Goal: Browse casually: Explore the website without a specific task or goal

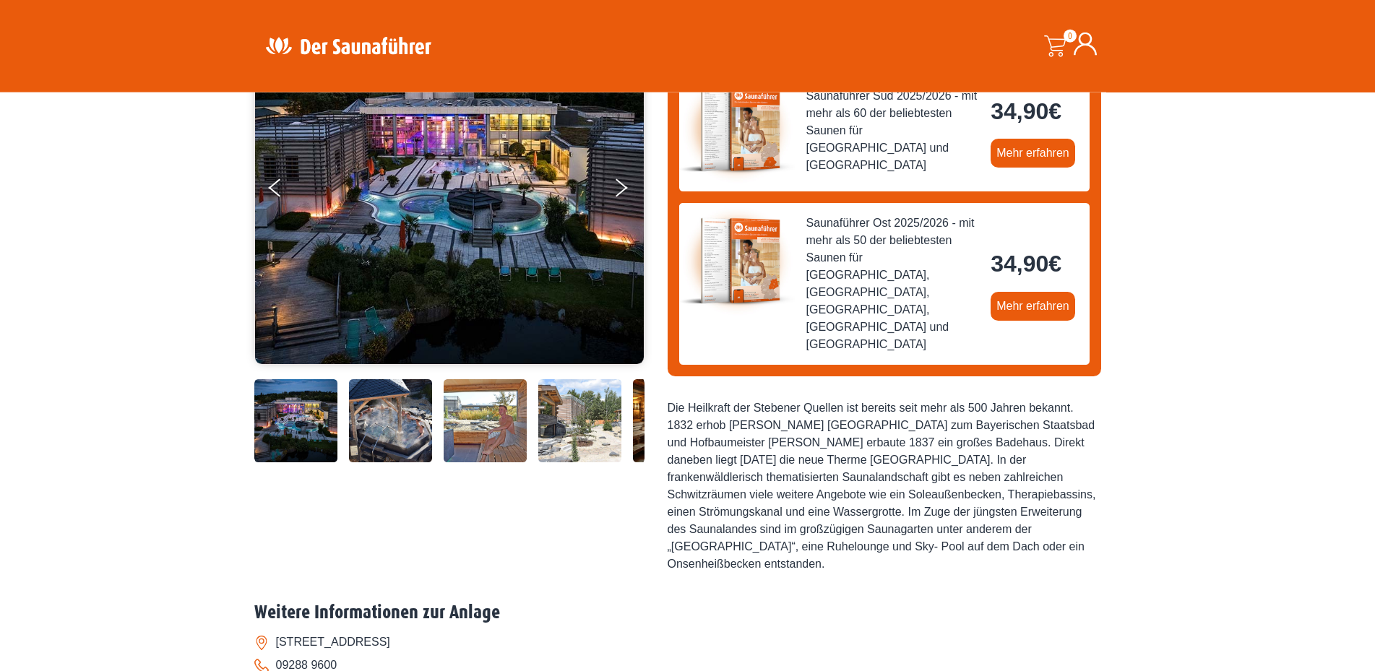
scroll to position [221, 0]
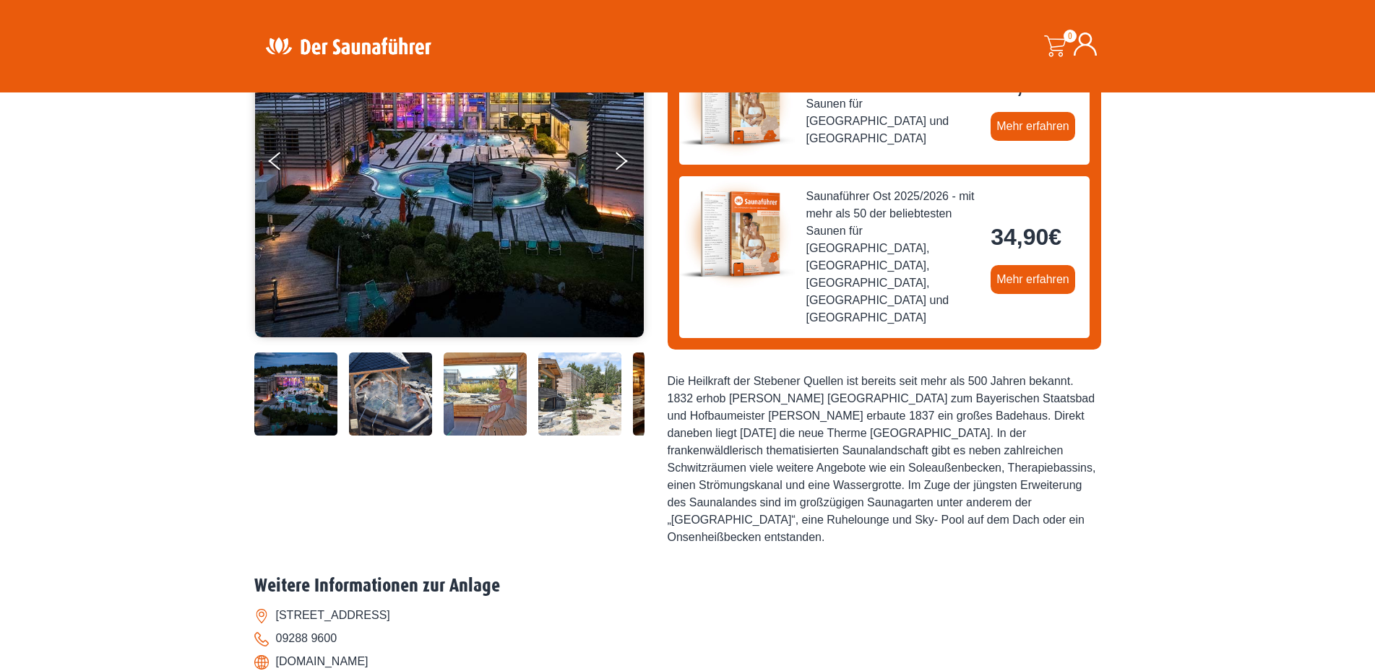
click at [290, 399] on img at bounding box center [295, 393] width 83 height 83
click at [296, 396] on img at bounding box center [295, 393] width 83 height 83
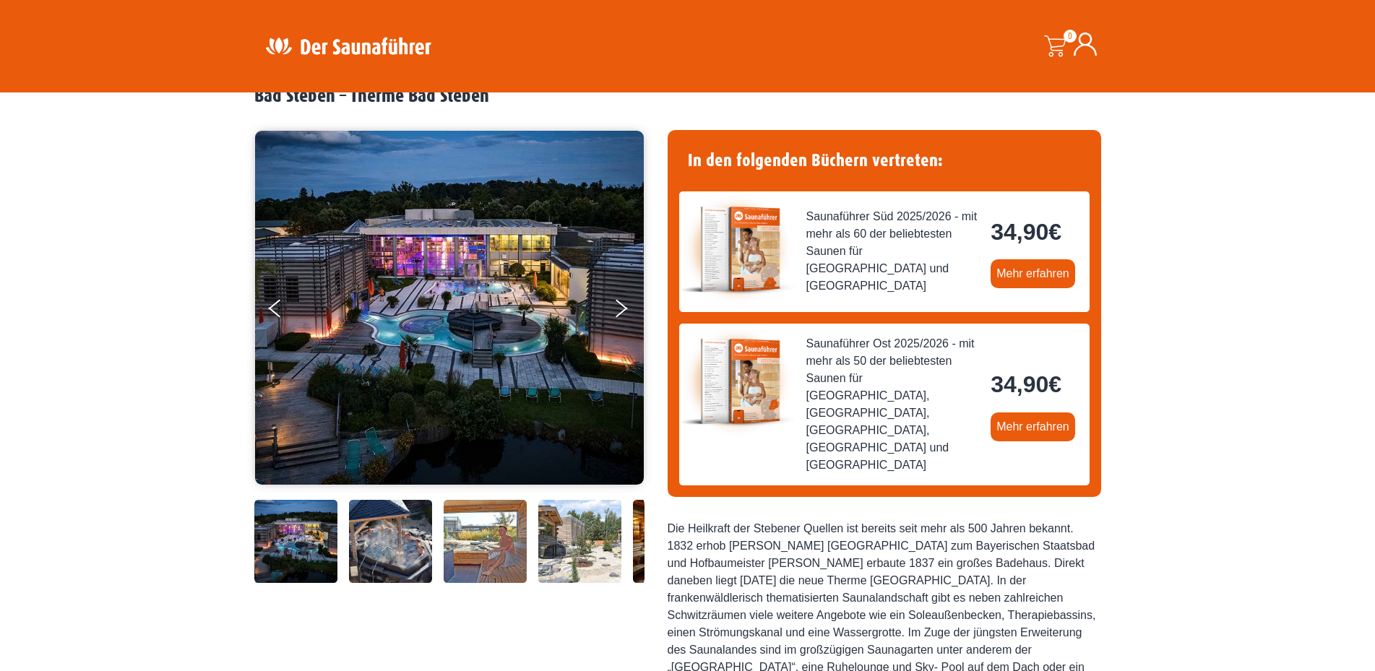
scroll to position [147, 0]
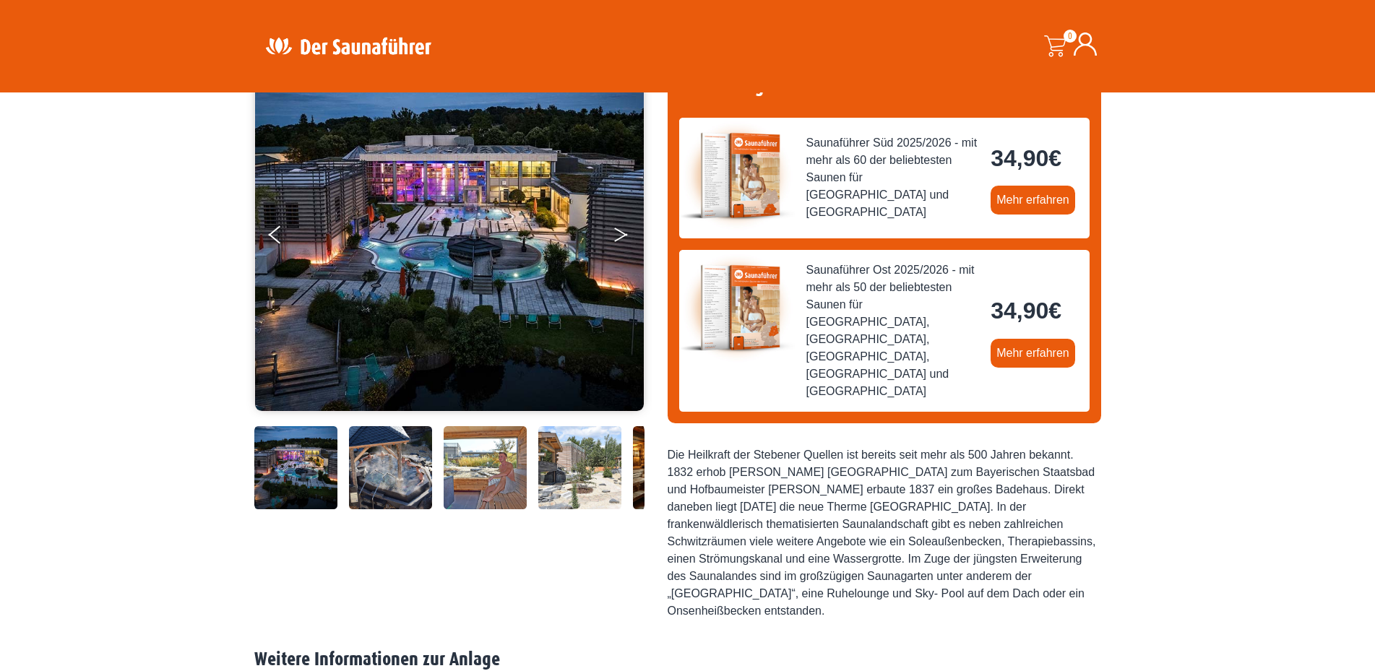
click at [620, 233] on button "Next" at bounding box center [631, 238] width 36 height 36
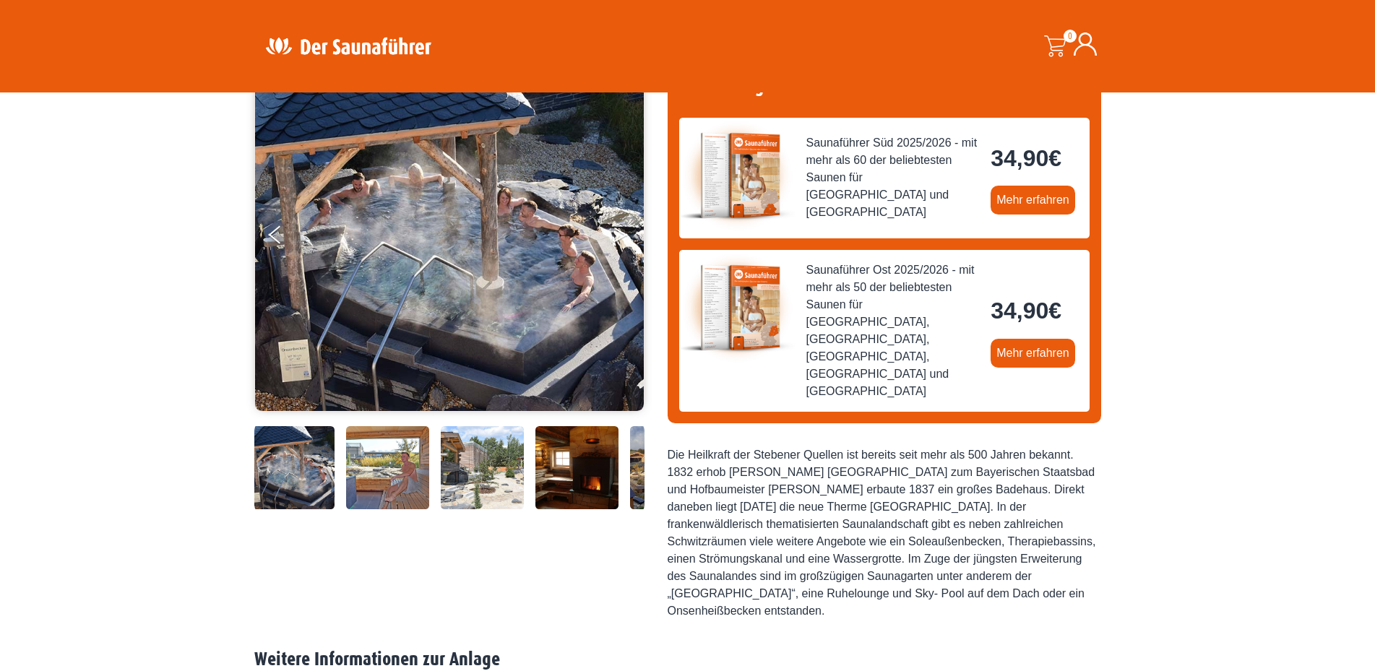
click at [620, 233] on button "Next" at bounding box center [631, 238] width 36 height 36
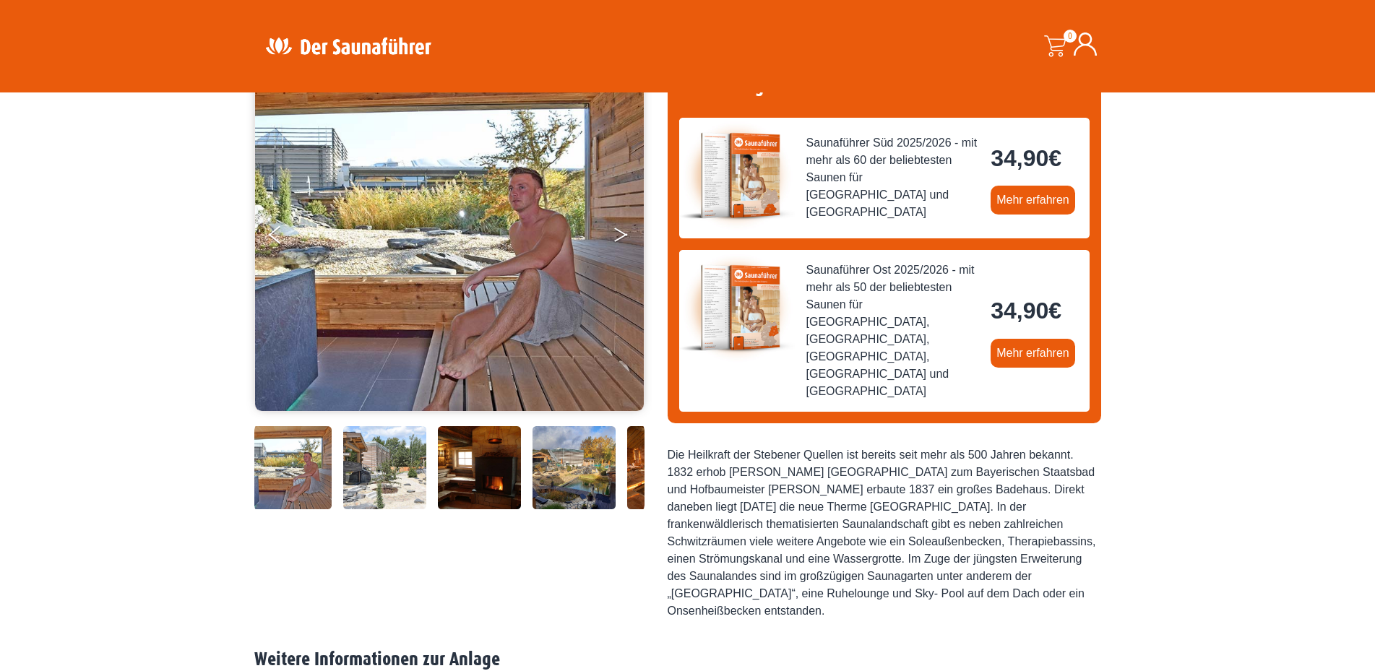
click at [620, 233] on button "Next" at bounding box center [631, 238] width 36 height 36
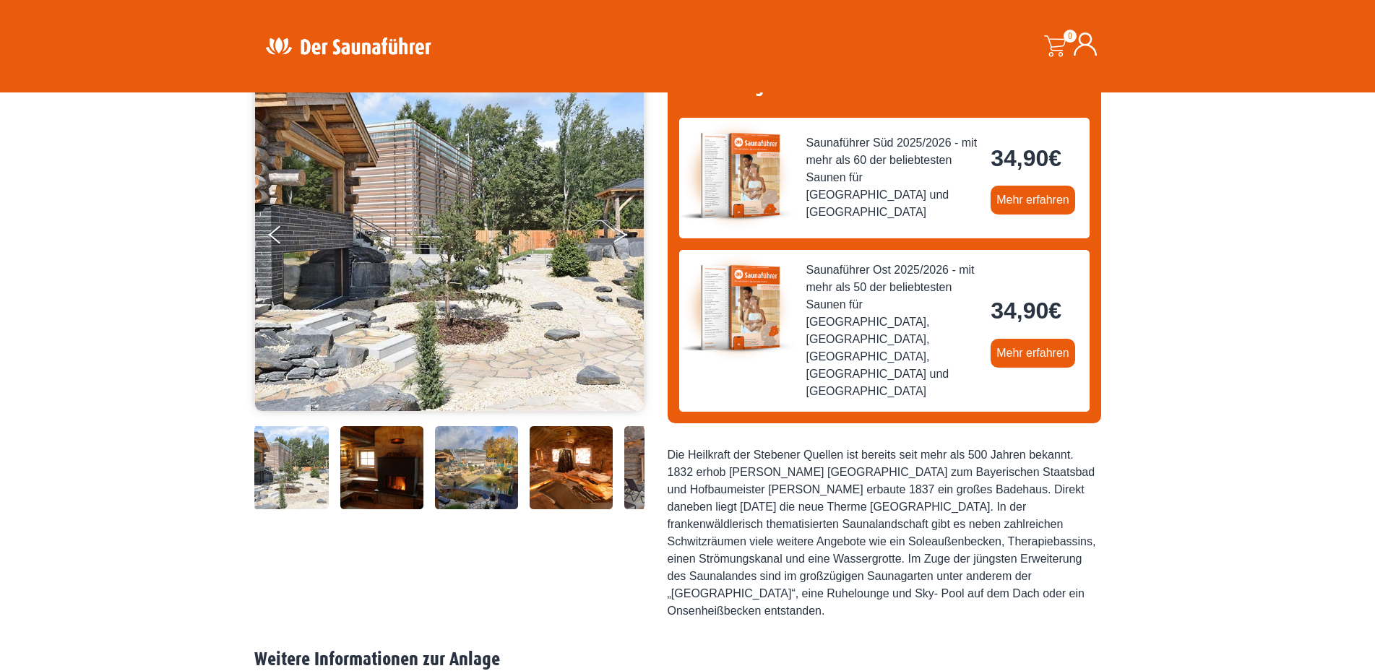
click at [620, 233] on button "Next" at bounding box center [631, 238] width 36 height 36
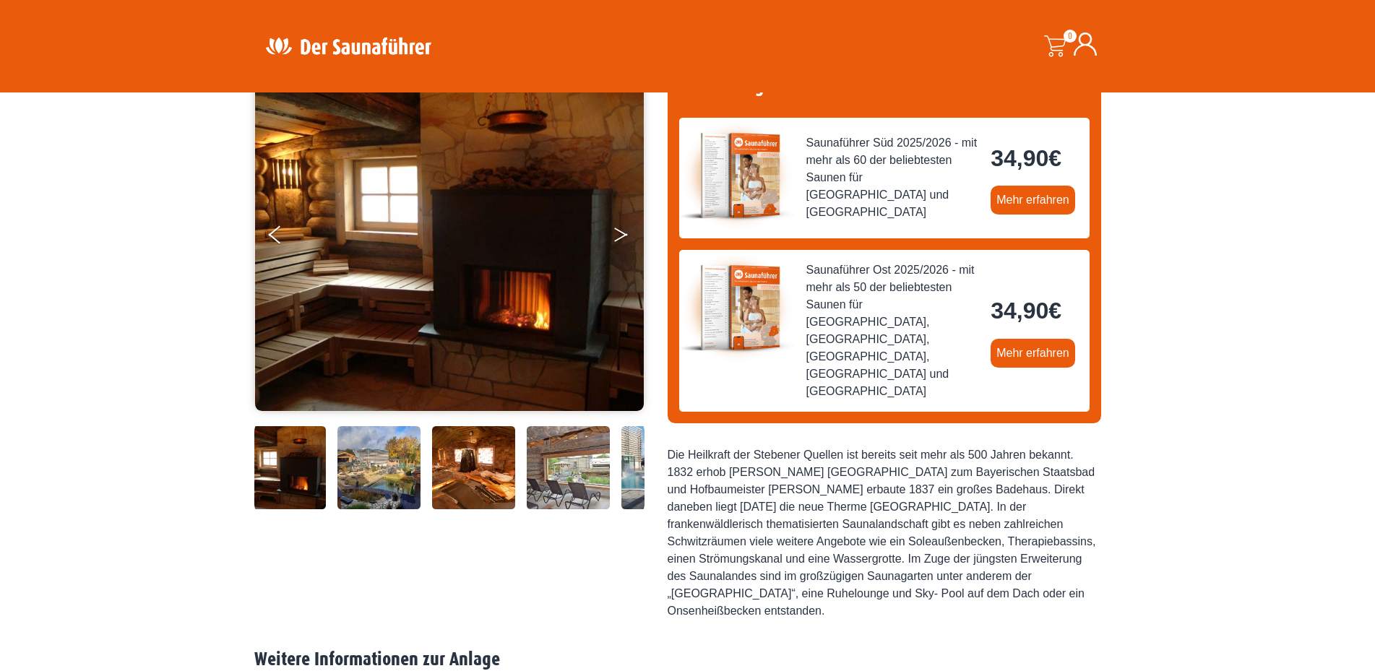
click at [620, 233] on button "Next" at bounding box center [631, 238] width 36 height 36
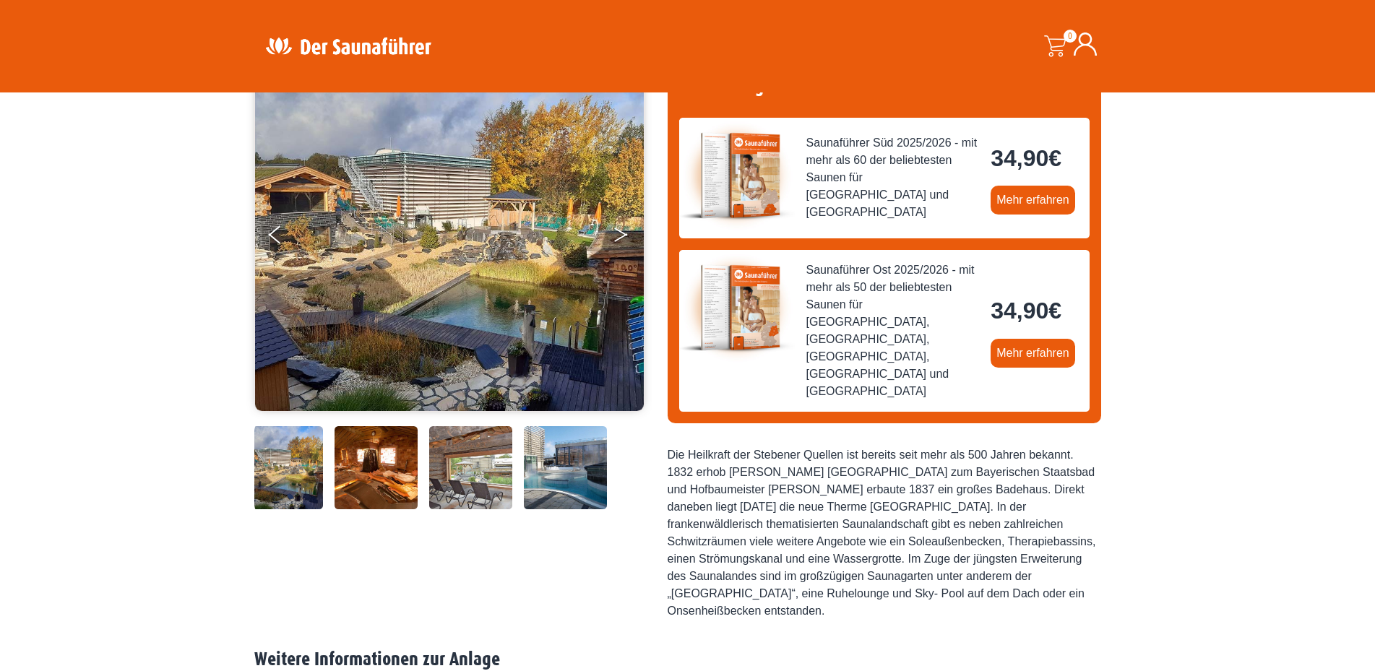
click at [620, 233] on button "Next" at bounding box center [631, 238] width 36 height 36
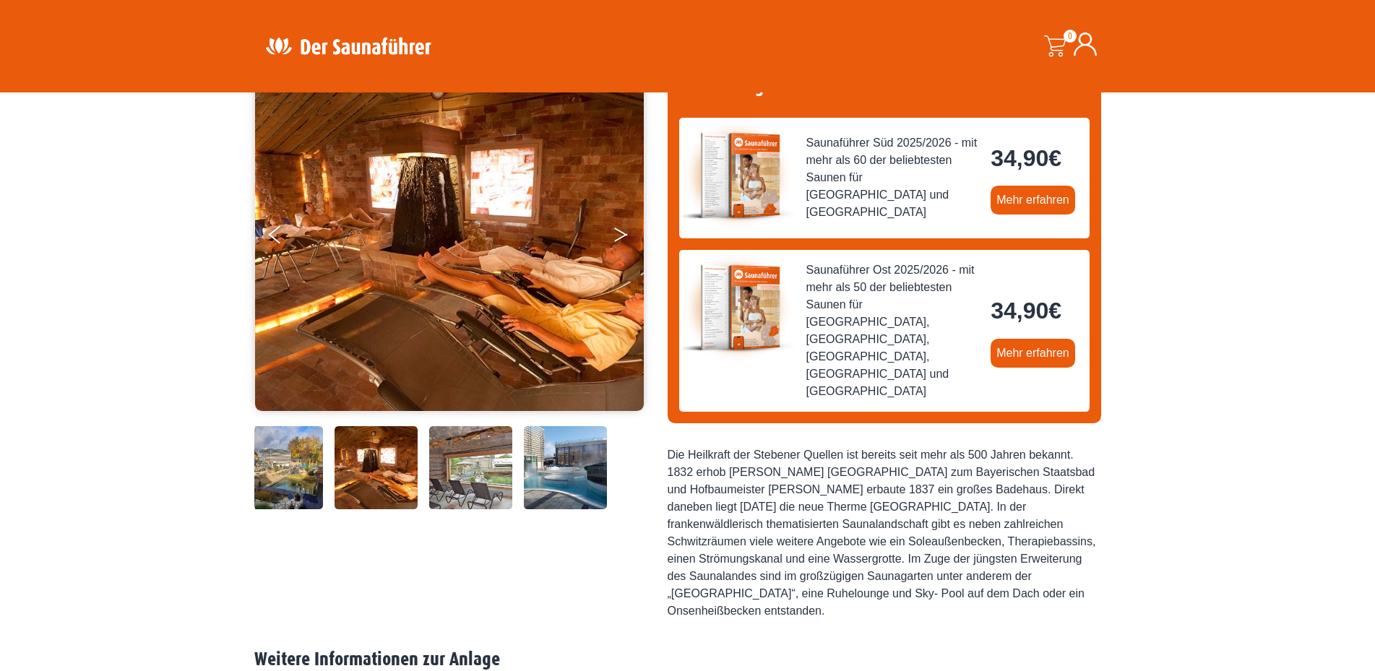
click at [620, 233] on button "Next" at bounding box center [631, 238] width 36 height 36
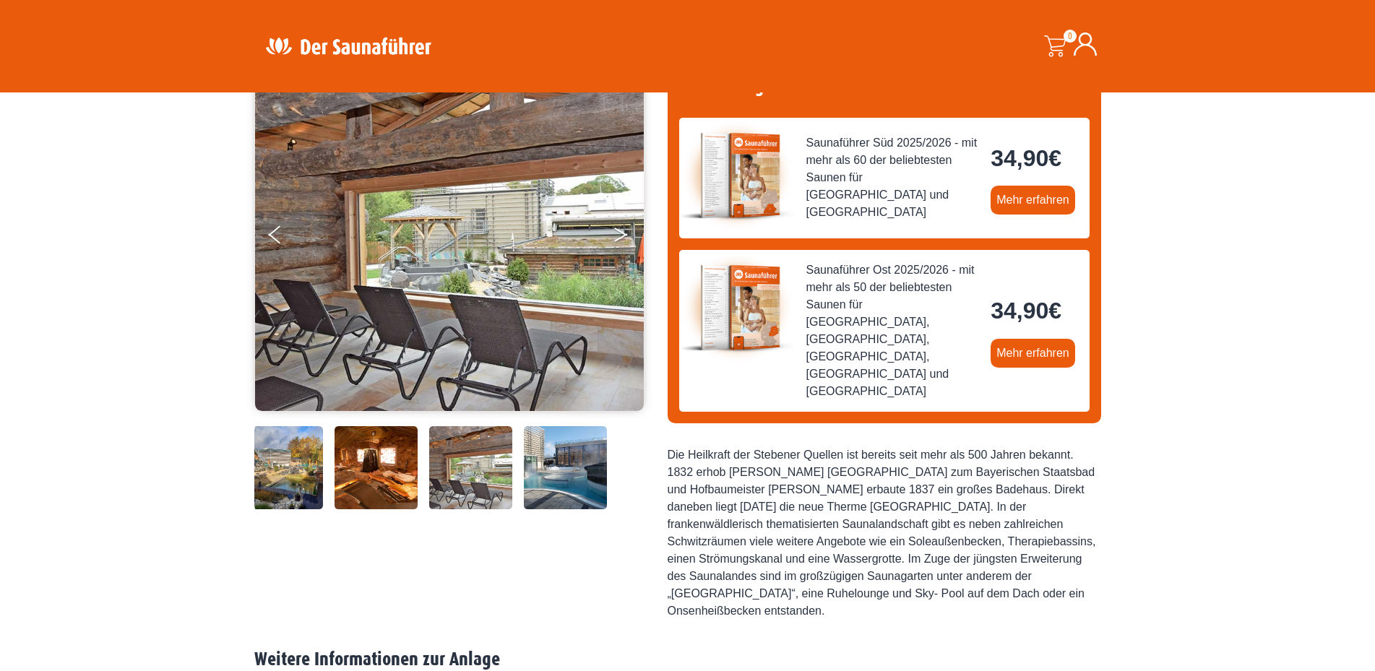
click at [620, 233] on button "Next" at bounding box center [631, 238] width 36 height 36
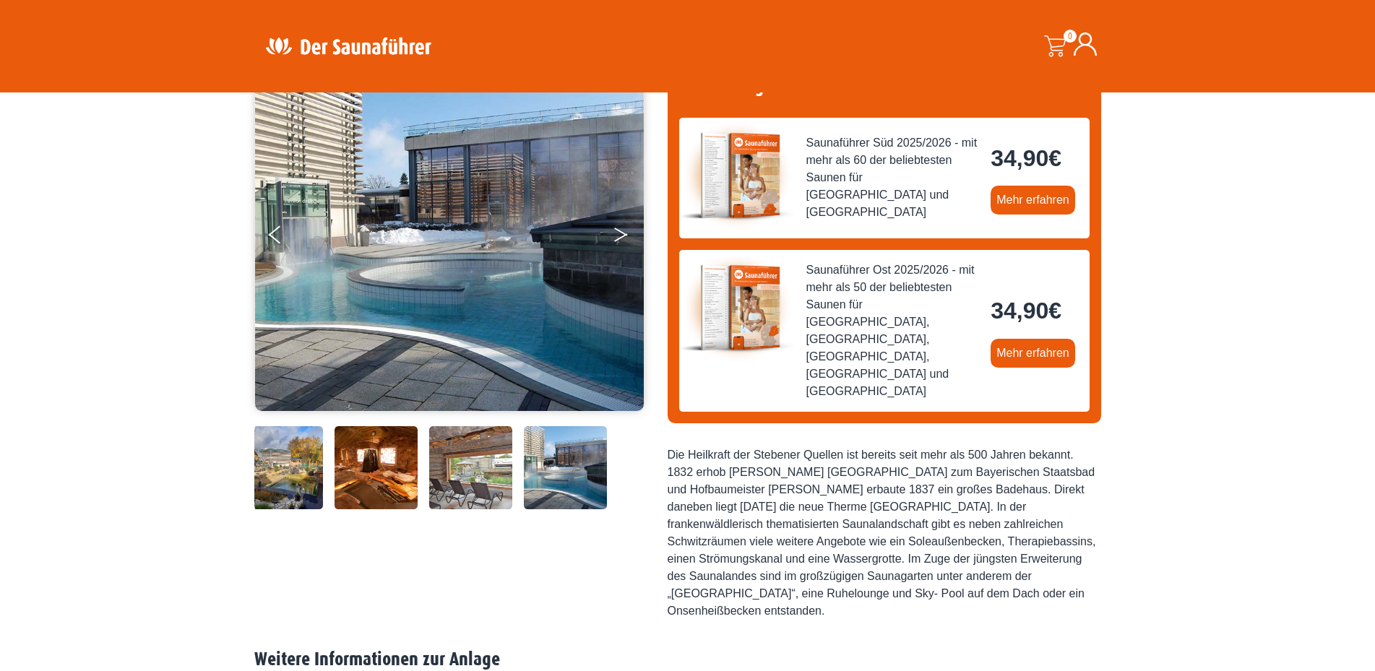
click at [620, 233] on button "Next" at bounding box center [631, 238] width 36 height 36
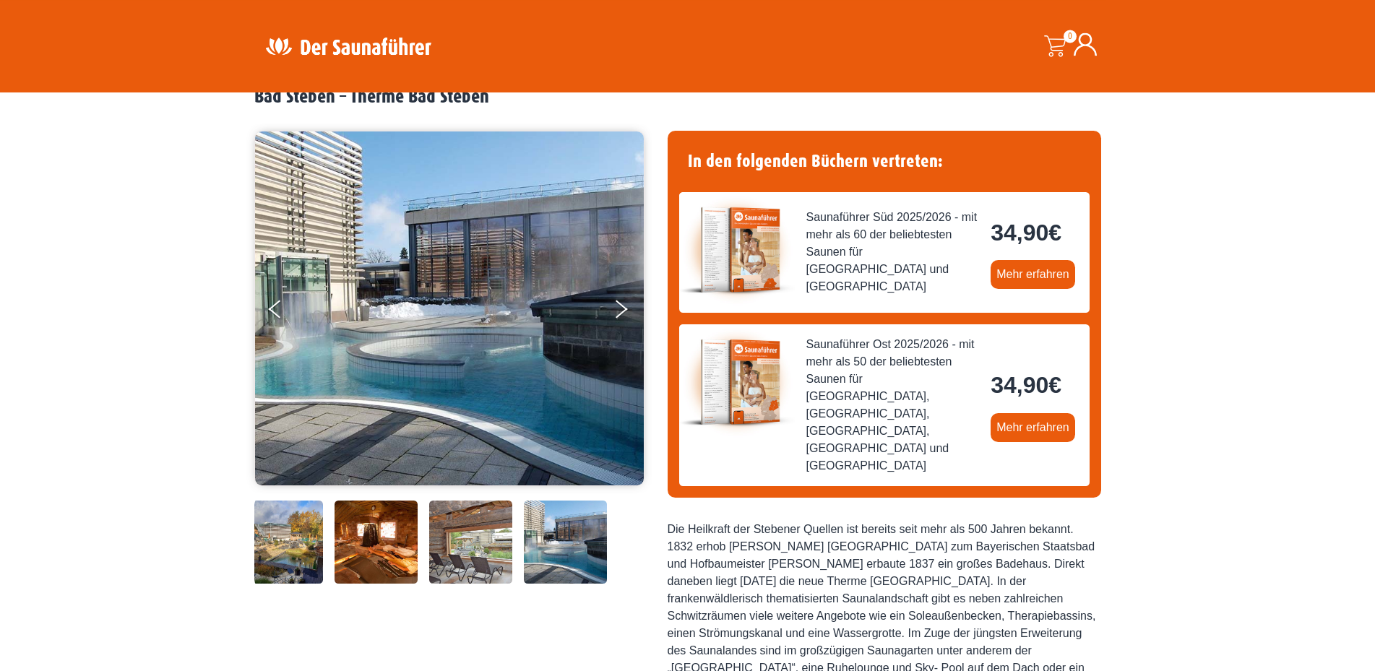
scroll to position [0, 0]
